Goal: Task Accomplishment & Management: Manage account settings

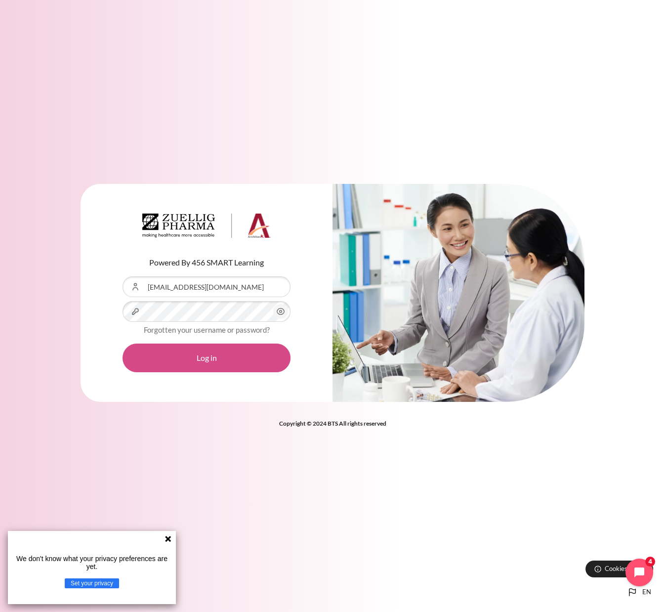
click at [182, 361] on button "Log in" at bounding box center [207, 357] width 168 height 29
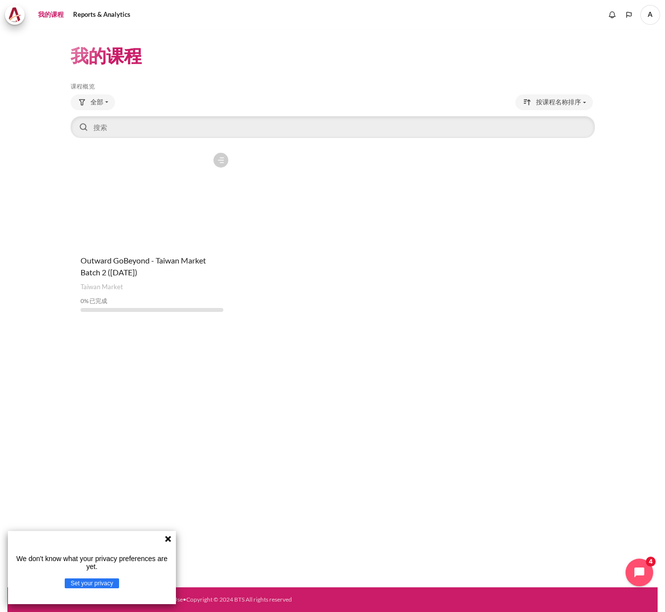
click at [148, 208] on figure "内容" at bounding box center [152, 197] width 163 height 99
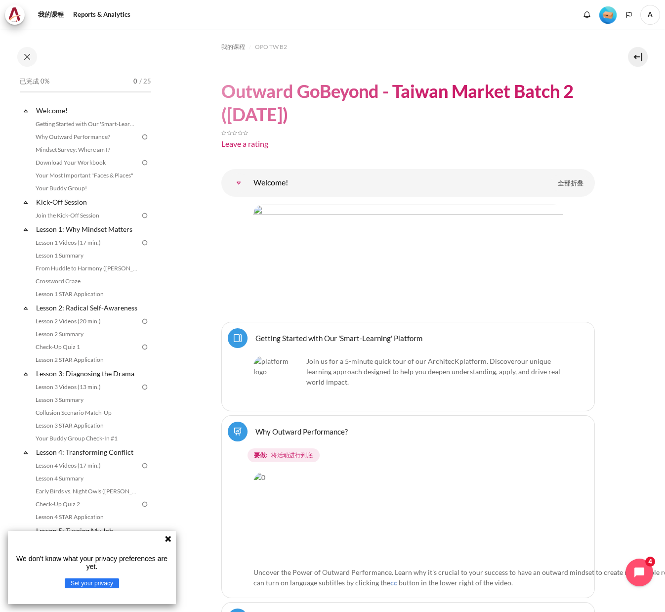
click at [650, 13] on span "A" at bounding box center [650, 15] width 20 height 20
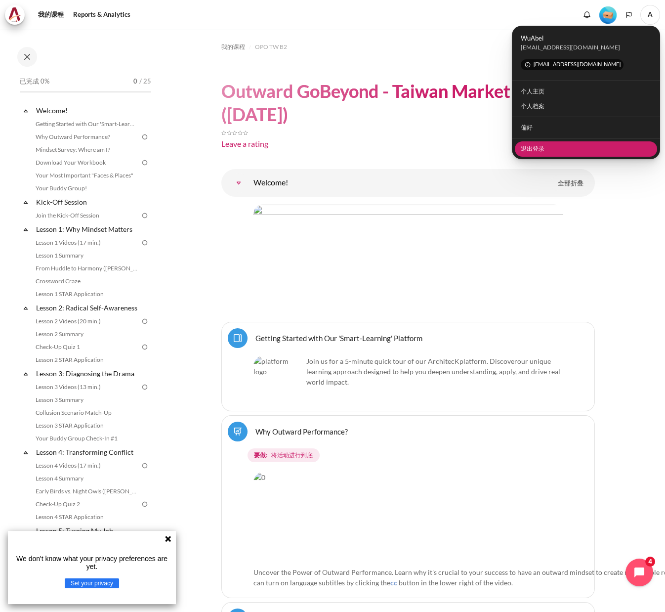
click at [539, 149] on link "退出登录" at bounding box center [586, 148] width 143 height 15
